Goal: Task Accomplishment & Management: Complete application form

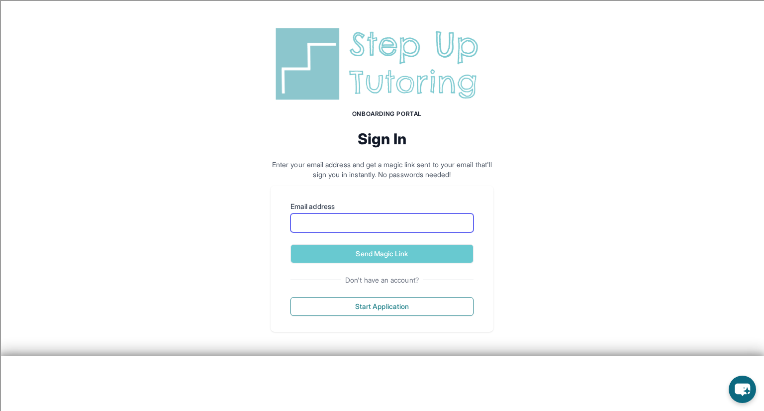
click at [335, 229] on input "Email address" at bounding box center [381, 222] width 183 height 19
type input "**********"
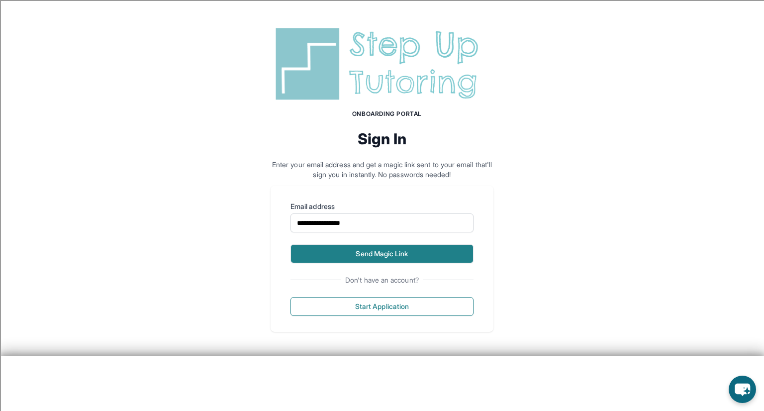
click at [458, 252] on button "Send Magic Link" at bounding box center [381, 253] width 183 height 19
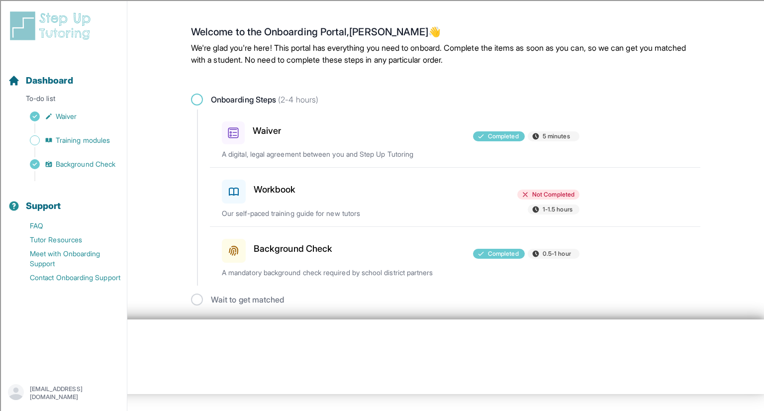
click at [415, 190] on div at bounding box center [401, 189] width 116 height 28
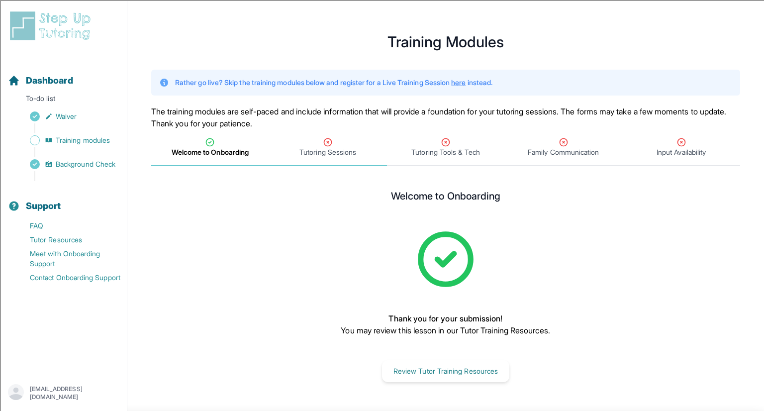
click at [332, 160] on span "Tutoring Sessions" at bounding box center [328, 147] width 118 height 37
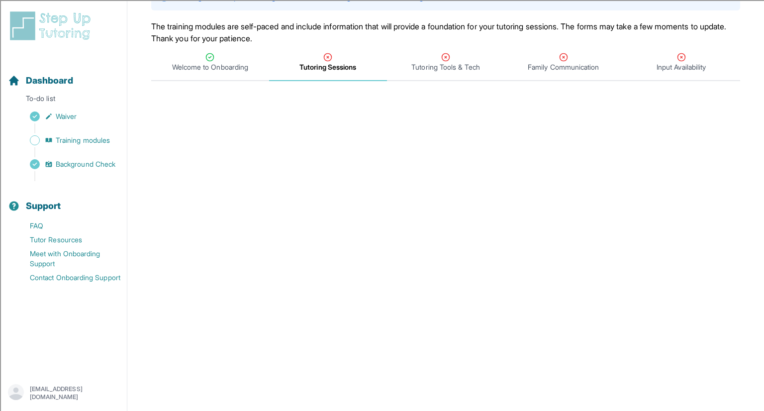
scroll to position [84, 0]
click at [448, 59] on icon "Tabs" at bounding box center [444, 58] width 7 height 7
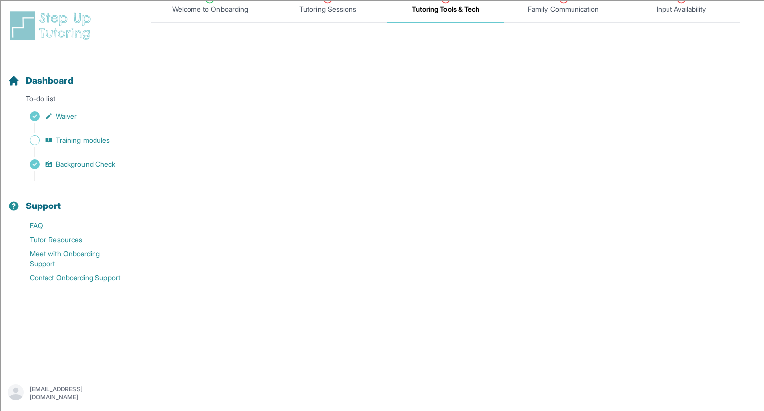
scroll to position [0, 0]
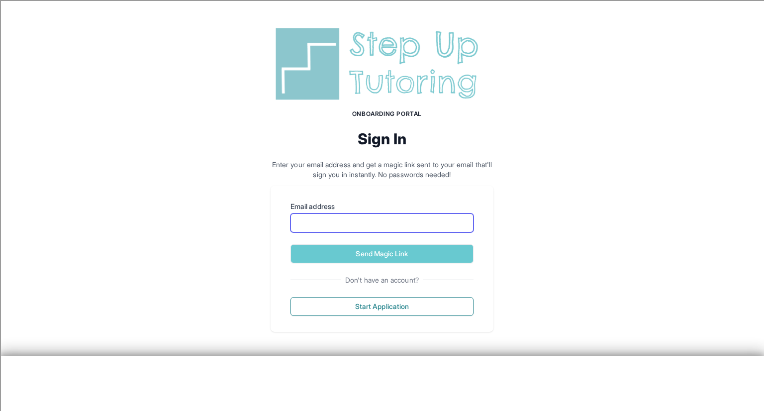
click at [369, 228] on input "Email address" at bounding box center [381, 222] width 183 height 19
type input "**********"
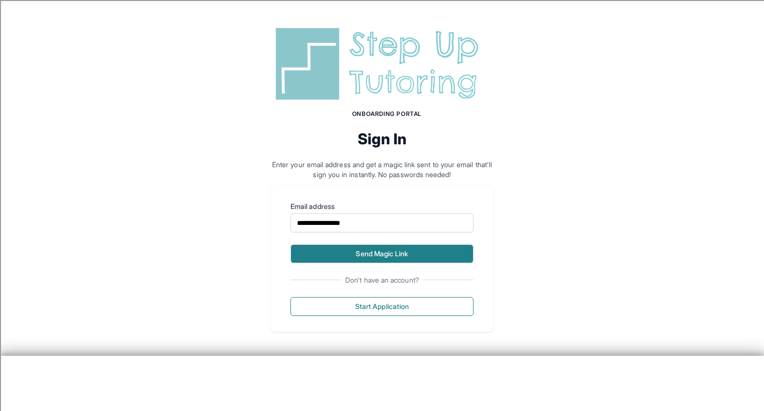
click at [373, 257] on button "Send Magic Link" at bounding box center [381, 253] width 183 height 19
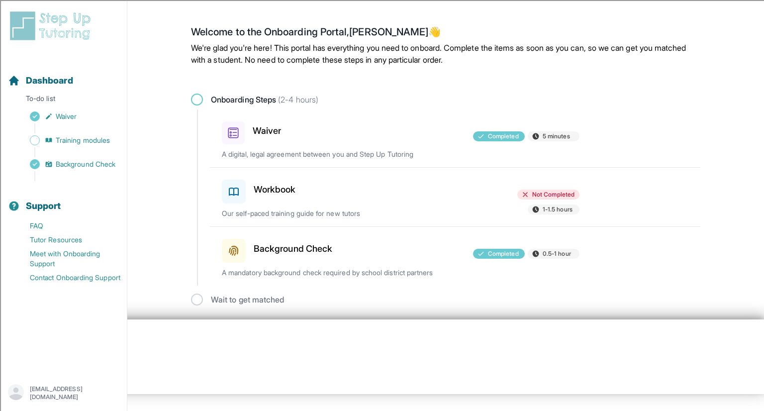
click at [339, 201] on div "Workbook Not Completed 1-1.5 hours Our self-paced training guide for new tutors" at bounding box center [461, 197] width 478 height 59
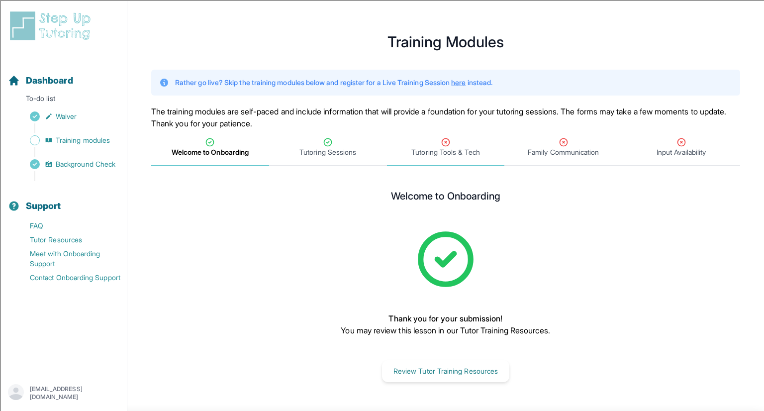
click at [429, 147] on span "Tutoring Tools & Tech" at bounding box center [445, 152] width 68 height 10
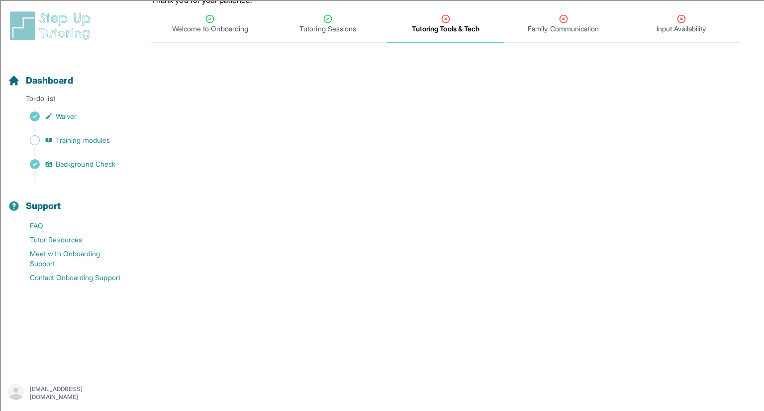
scroll to position [135, 0]
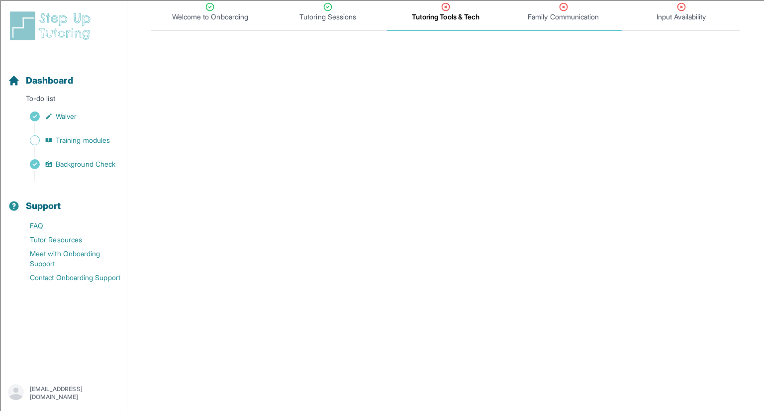
click at [535, 17] on span "Family Communication" at bounding box center [562, 17] width 71 height 10
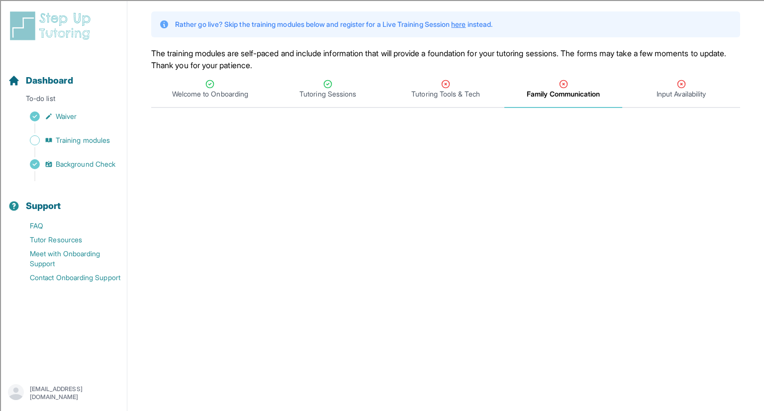
scroll to position [57, 0]
click at [667, 85] on div "Input Availability" at bounding box center [681, 91] width 114 height 20
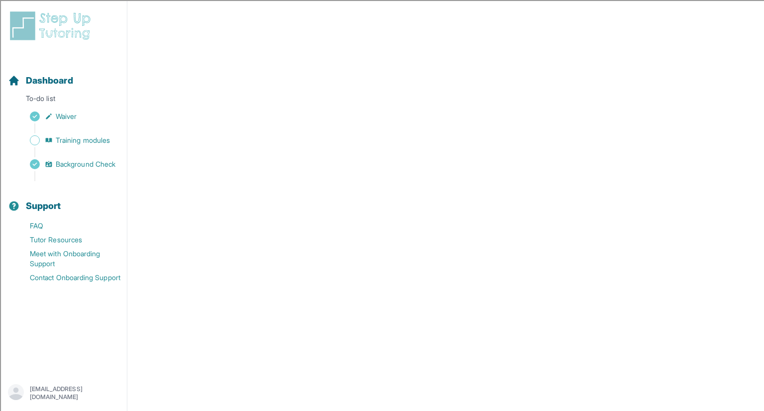
scroll to position [0, 0]
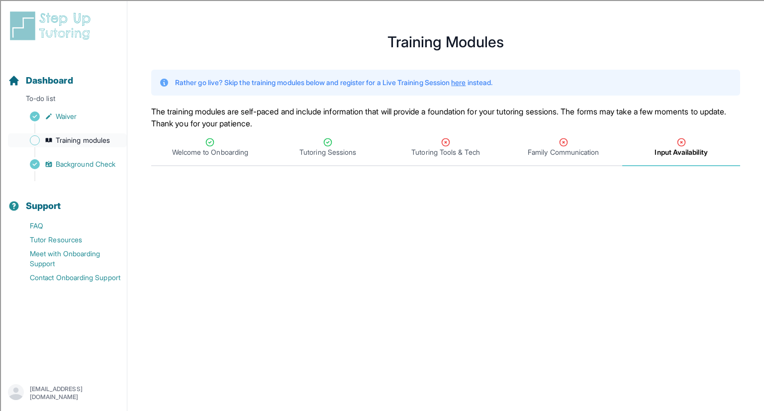
click at [65, 139] on span "Training modules" at bounding box center [83, 140] width 54 height 10
click at [48, 77] on span "Dashboard" at bounding box center [49, 81] width 47 height 14
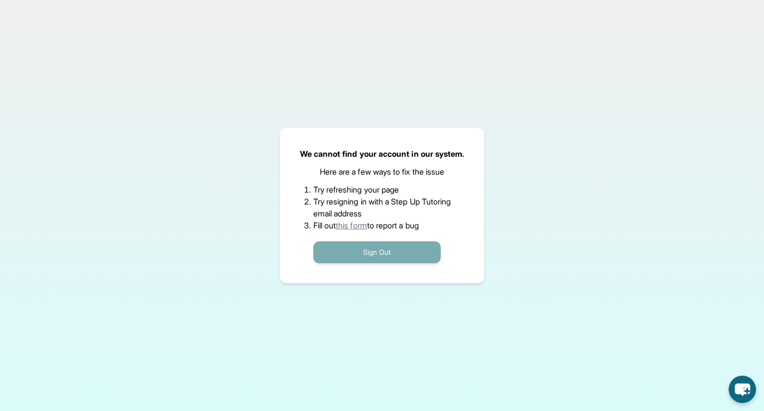
click at [366, 255] on button "Sign Out" at bounding box center [376, 252] width 127 height 22
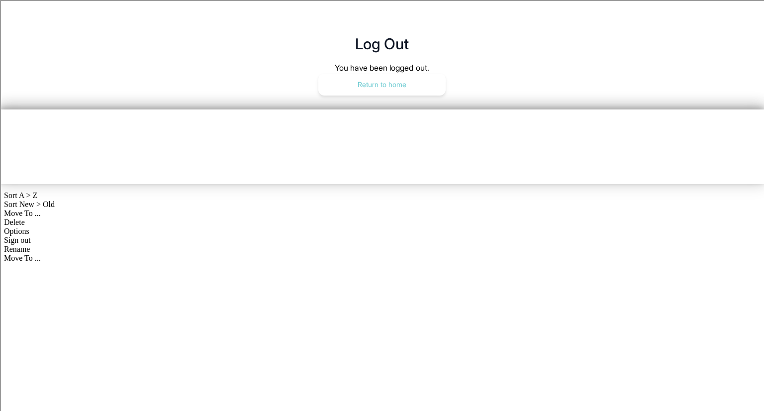
click at [390, 80] on button "Return to home" at bounding box center [381, 85] width 127 height 22
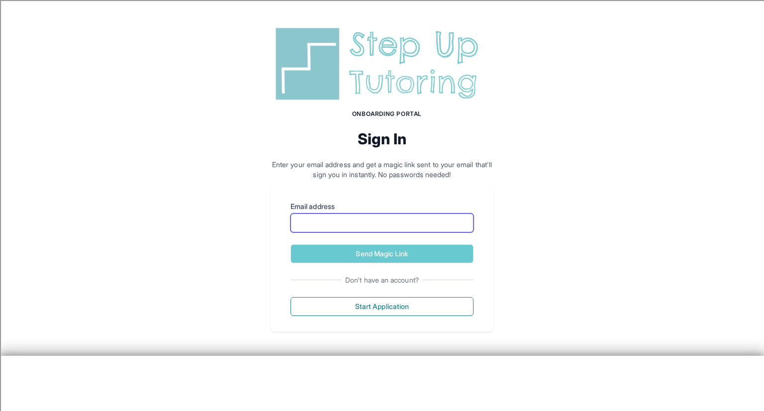
click at [340, 220] on input "Email address" at bounding box center [381, 222] width 183 height 19
type input "**********"
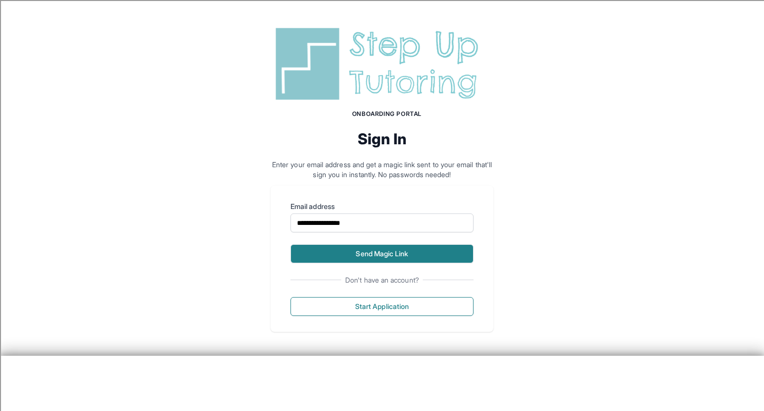
click at [350, 252] on button "Send Magic Link" at bounding box center [381, 253] width 183 height 19
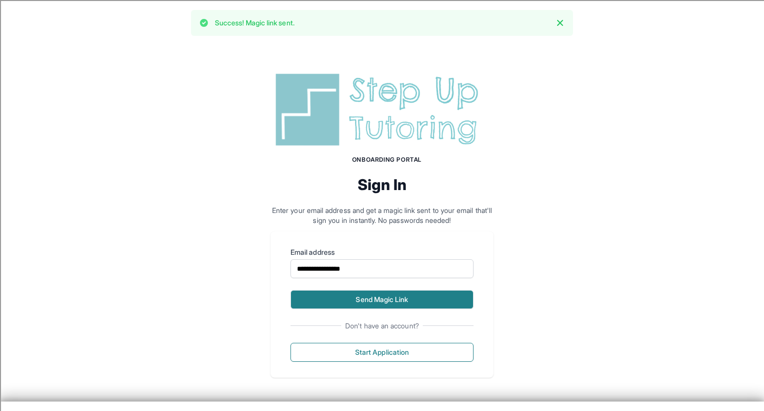
click at [391, 294] on button "Send Magic Link" at bounding box center [381, 299] width 183 height 19
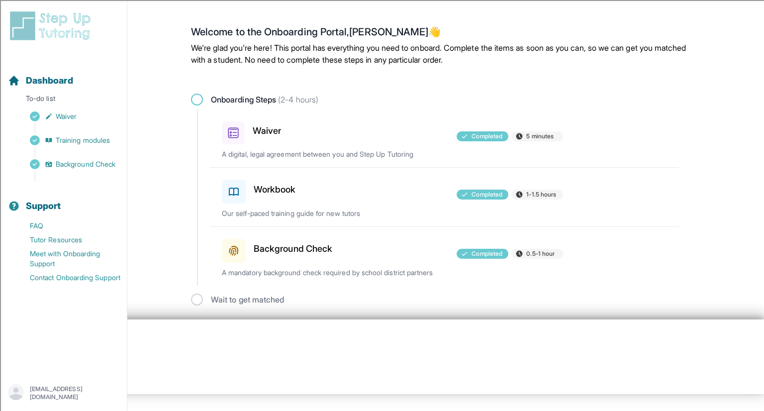
click at [256, 301] on div "Wait to get matched" at bounding box center [445, 299] width 509 height 12
